Goal: Task Accomplishment & Management: Manage account settings

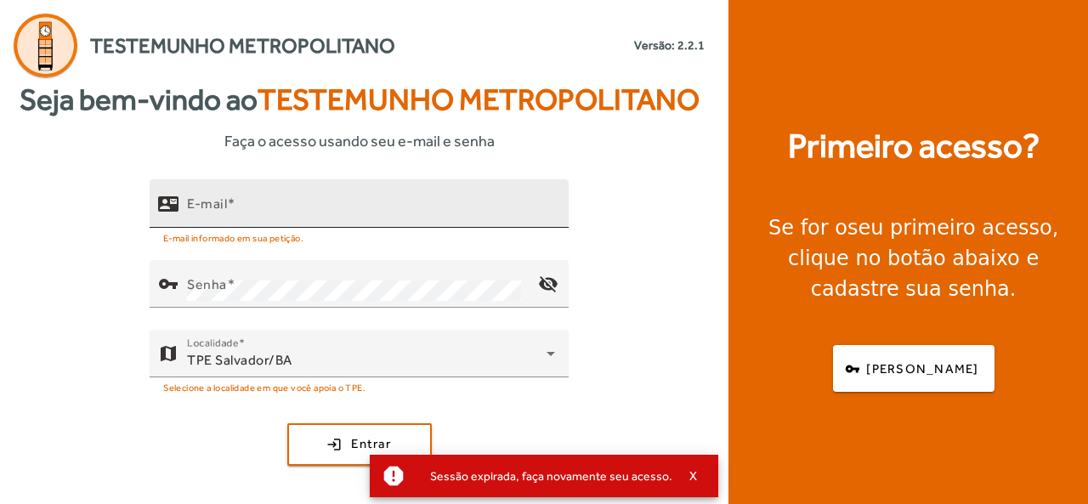
click at [309, 198] on div "E-mail" at bounding box center [371, 203] width 368 height 48
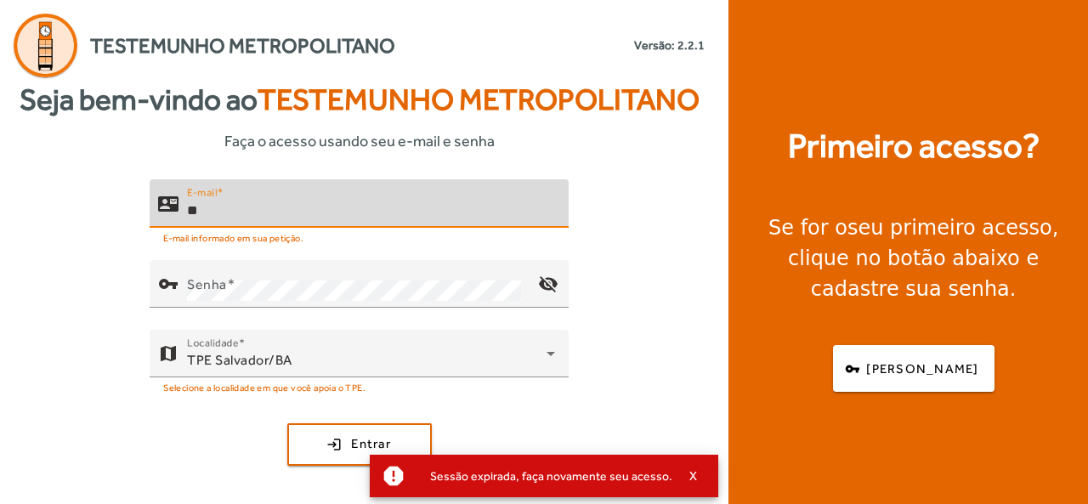
drag, startPoint x: 298, startPoint y: 199, endPoint x: 23, endPoint y: 208, distance: 275.6
click at [23, 213] on div "contact_mail E-mail ** E-mail informado em sua petição. vpn_key Senha visibilit…" at bounding box center [359, 346] width 718 height 334
type input "**********"
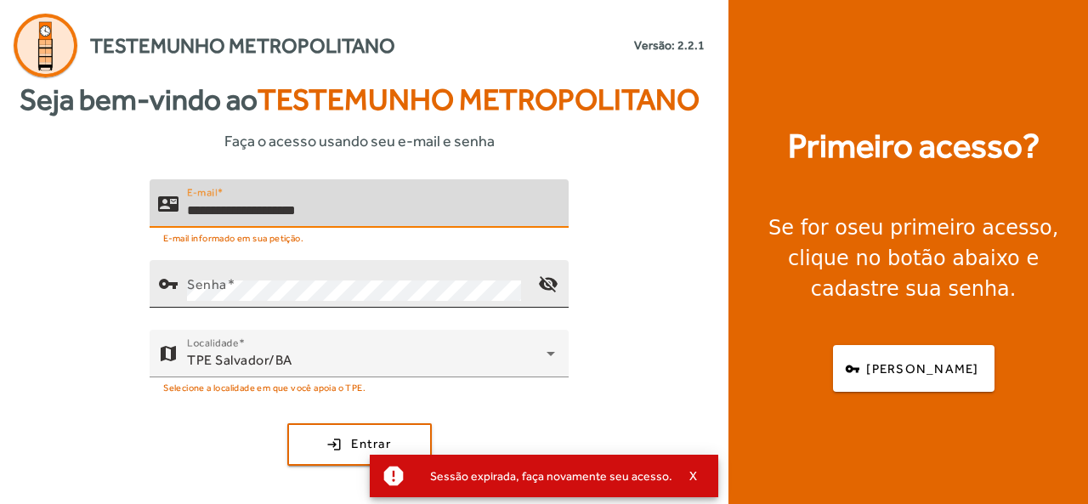
click at [236, 270] on div "Senha" at bounding box center [356, 284] width 338 height 48
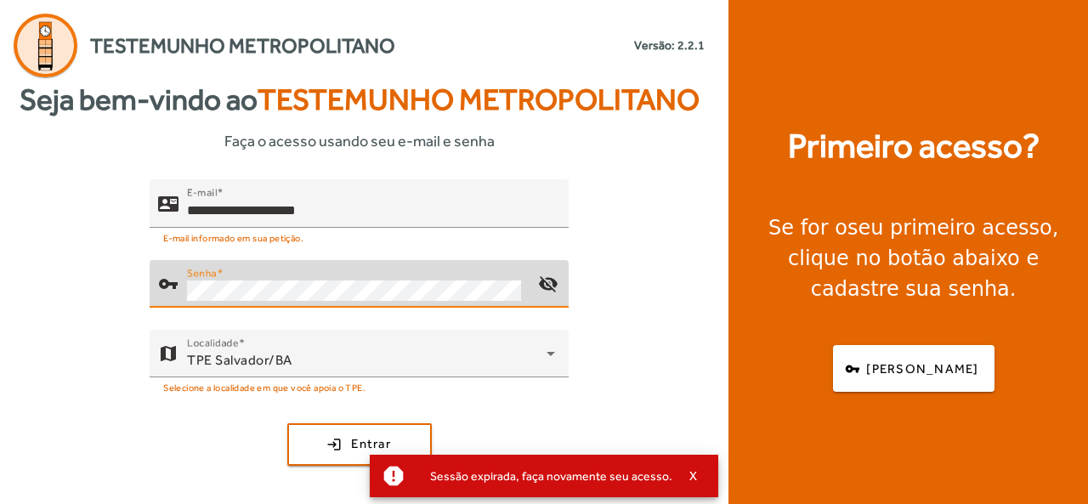
click at [287, 423] on button "login Entrar" at bounding box center [359, 444] width 145 height 43
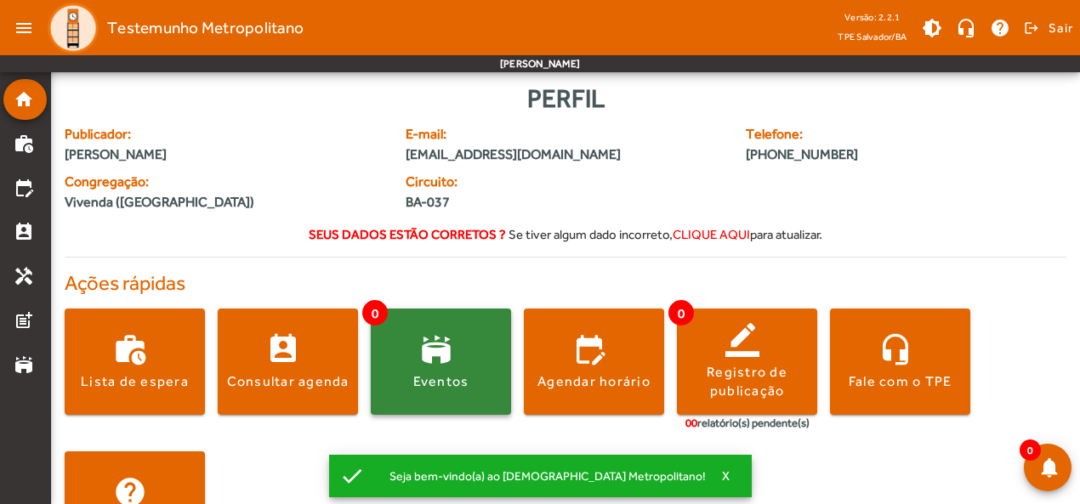
click at [457, 377] on div "Eventos" at bounding box center [441, 381] width 56 height 19
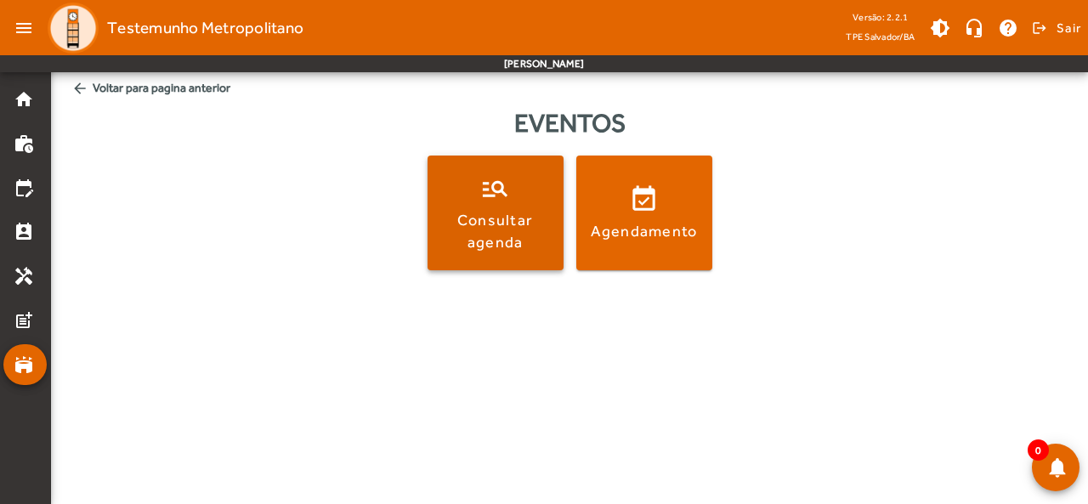
click at [516, 245] on div "Consultar agenda" at bounding box center [495, 230] width 129 height 43
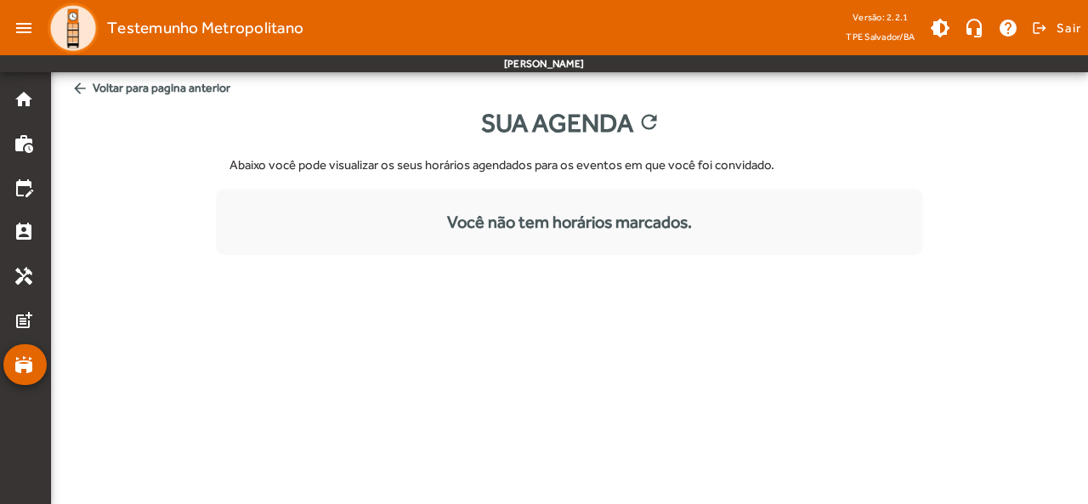
click at [81, 88] on mat-icon "arrow_back" at bounding box center [79, 88] width 17 height 17
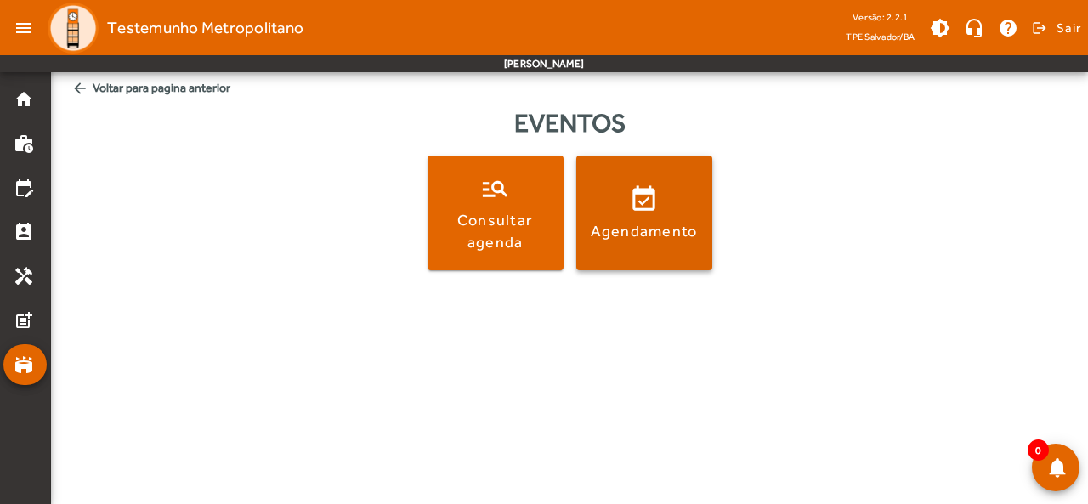
click at [691, 243] on span at bounding box center [644, 213] width 136 height 115
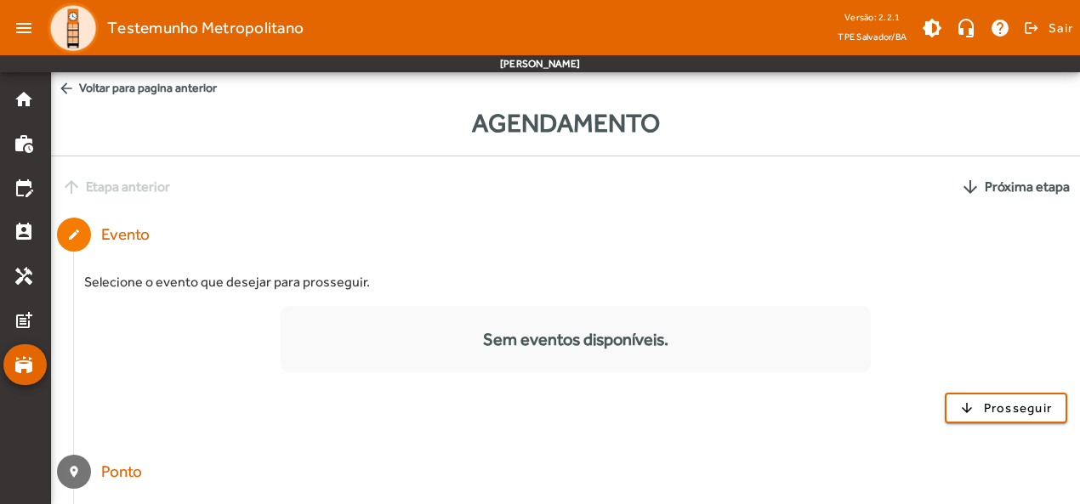
click at [64, 87] on mat-icon "arrow_back" at bounding box center [66, 88] width 17 height 17
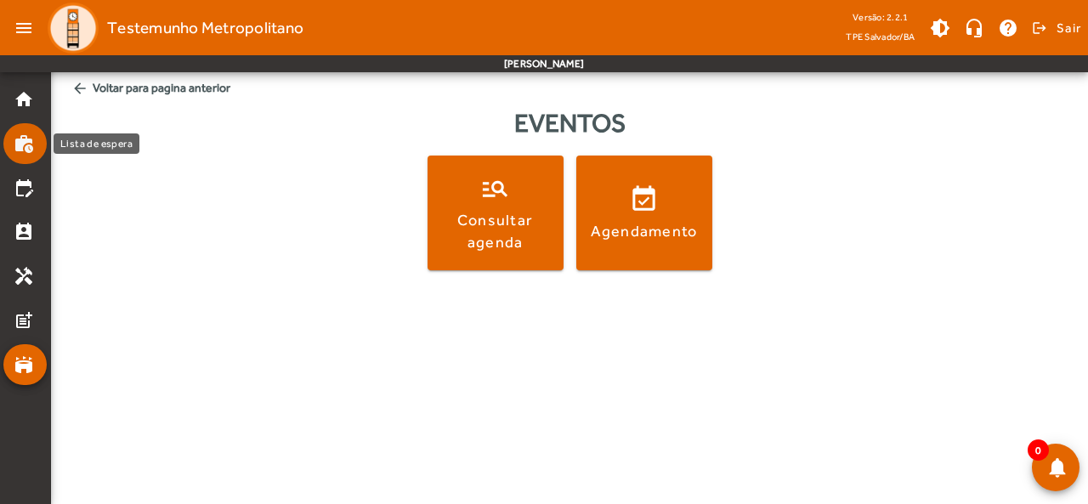
click at [14, 139] on mat-icon "work_history" at bounding box center [24, 143] width 20 height 20
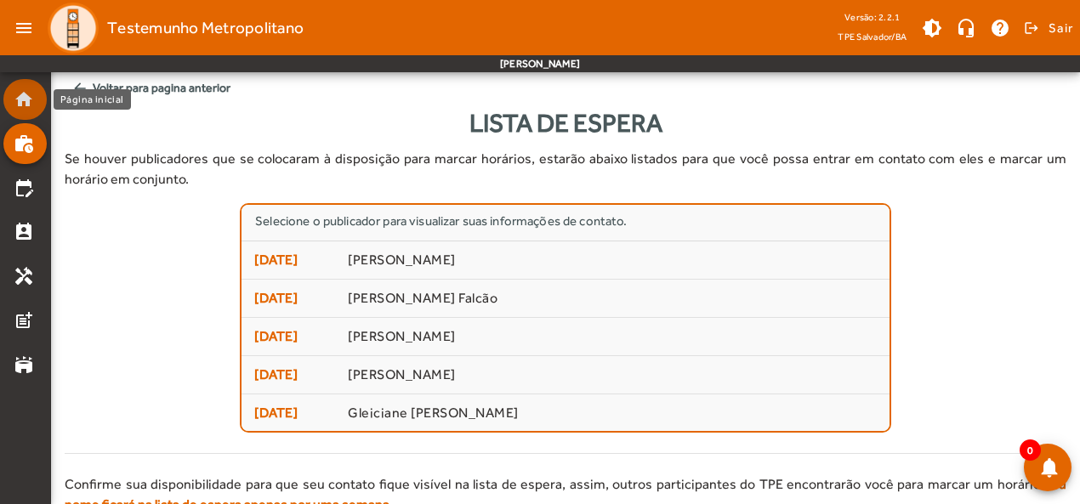
click at [20, 93] on mat-icon "home" at bounding box center [24, 99] width 20 height 20
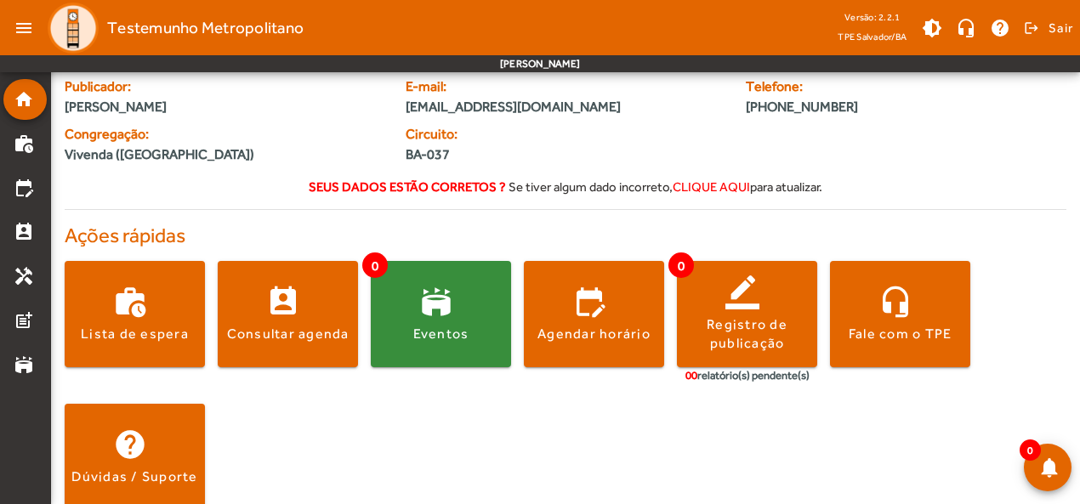
scroll to position [73, 0]
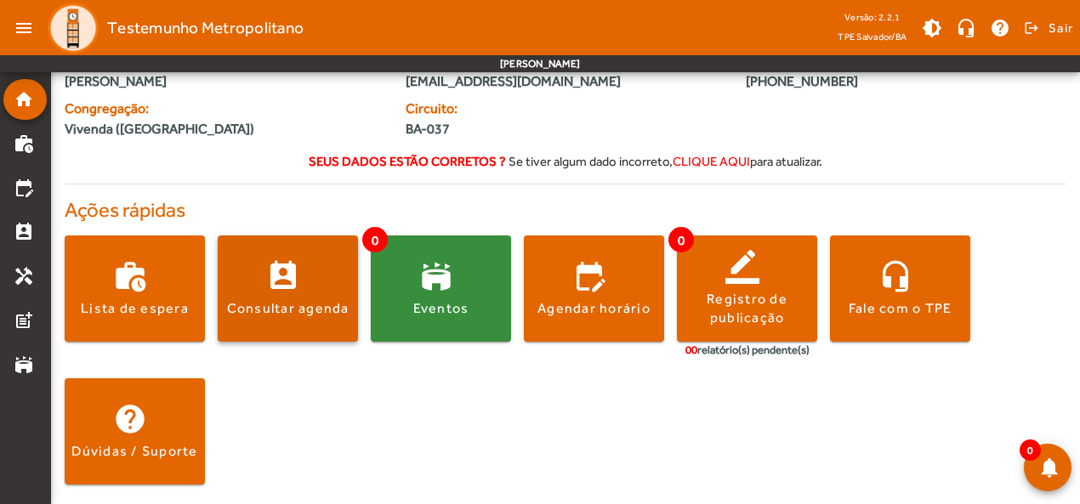
click at [264, 309] on div "Consultar agenda" at bounding box center [288, 308] width 122 height 19
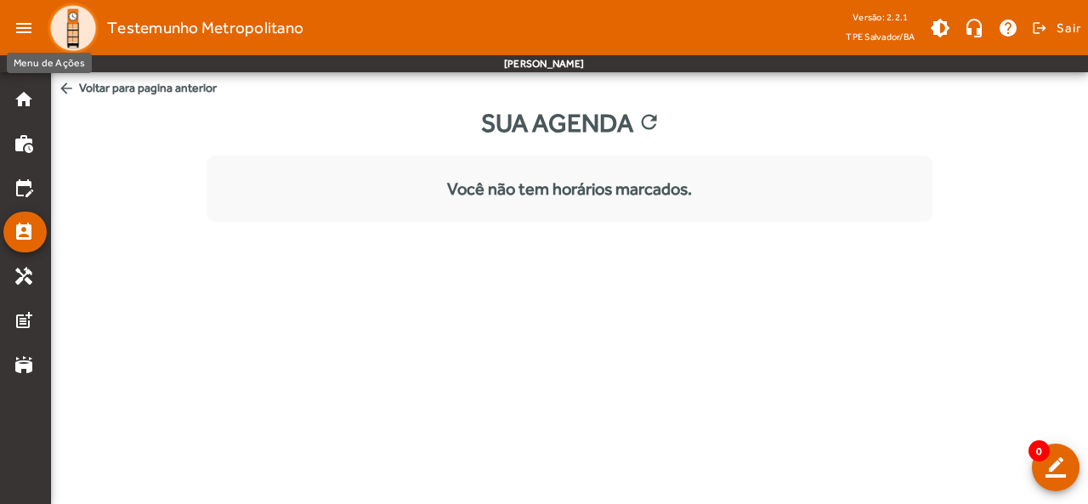
click at [14, 25] on mat-icon "menu" at bounding box center [24, 28] width 34 height 34
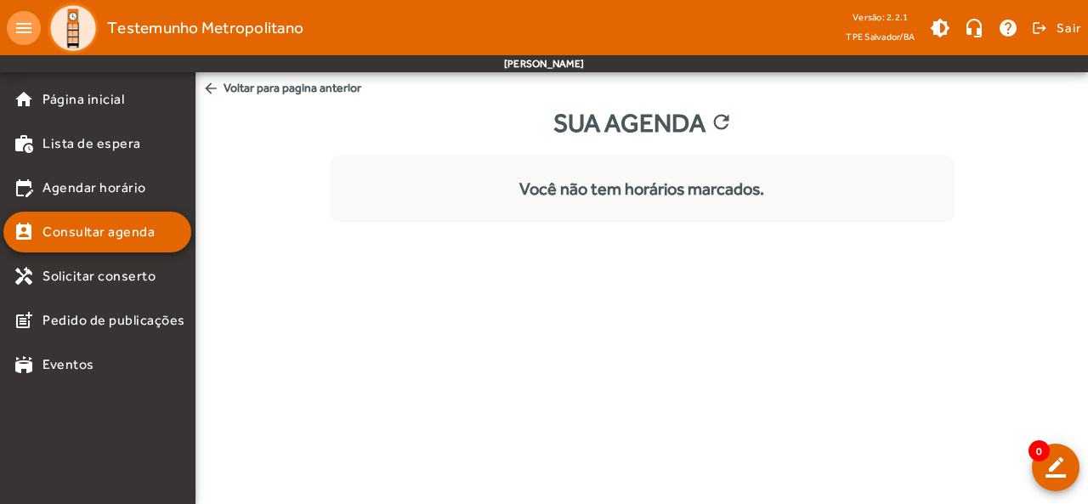
click at [14, 25] on mat-icon "menu" at bounding box center [24, 28] width 34 height 34
